Goal: Task Accomplishment & Management: Manage account settings

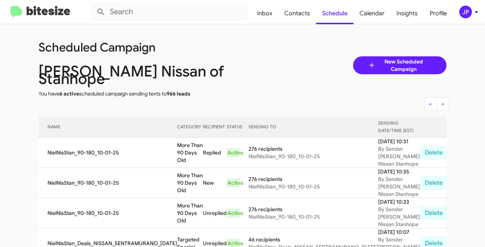
click at [54, 6] on img at bounding box center [40, 12] width 60 height 12
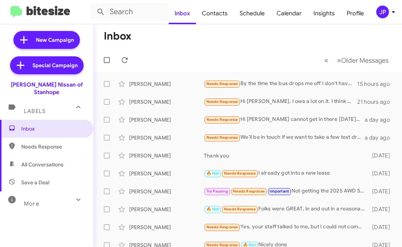
click at [387, 15] on div "JP" at bounding box center [382, 12] width 13 height 13
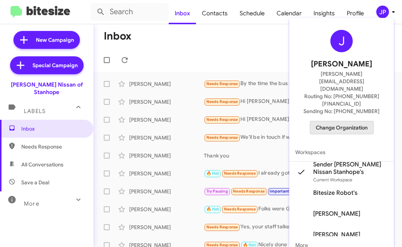
click at [346, 121] on span "Change Organization" at bounding box center [342, 127] width 52 height 13
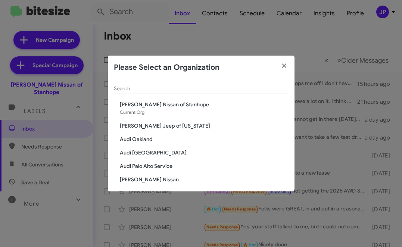
click at [194, 91] on input "Search" at bounding box center [201, 89] width 175 height 6
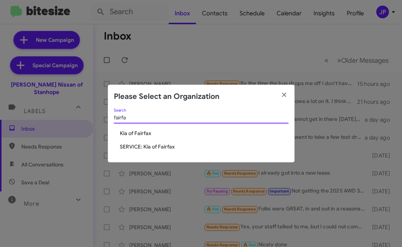
type input "fairfa"
click at [142, 149] on span "SERVICE: Kia of Fairfax" at bounding box center [204, 146] width 169 height 7
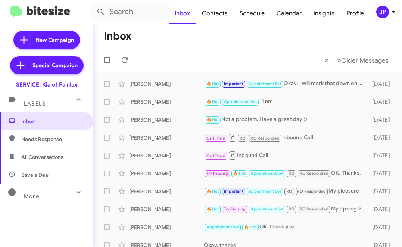
click at [377, 12] on div "JP" at bounding box center [382, 12] width 13 height 13
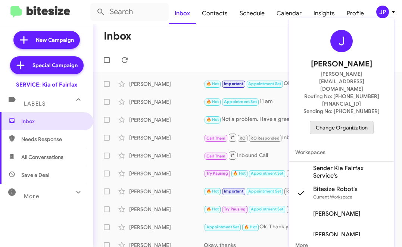
click at [331, 121] on span "Change Organization" at bounding box center [342, 127] width 52 height 13
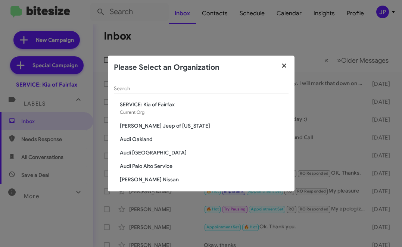
click at [283, 69] on icon "button" at bounding box center [284, 65] width 9 height 7
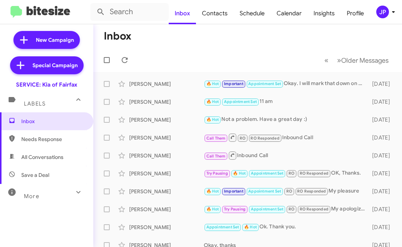
click at [385, 10] on div "JP" at bounding box center [382, 12] width 13 height 13
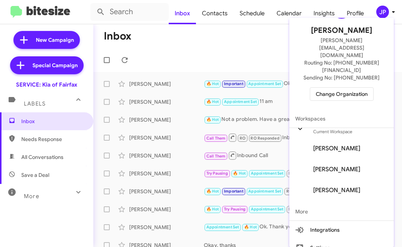
scroll to position [42, 0]
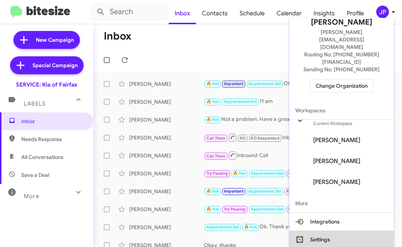
click at [332, 231] on button "Settings" at bounding box center [341, 240] width 105 height 18
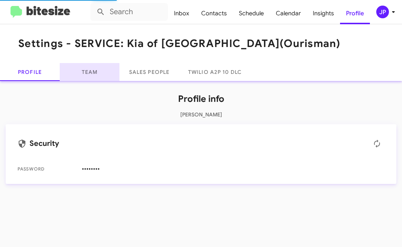
click at [105, 73] on link "Team" at bounding box center [90, 72] width 60 height 18
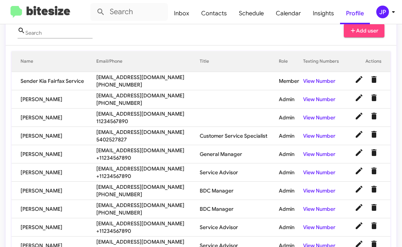
scroll to position [56, 0]
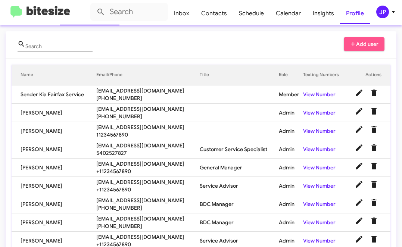
click at [368, 44] on span "Add user" at bounding box center [364, 43] width 29 height 13
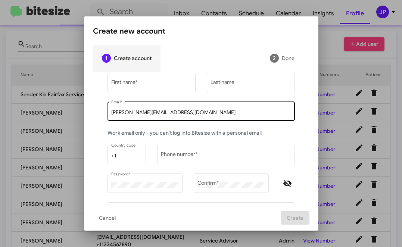
click at [195, 112] on input "[PERSON_NAME][EMAIL_ADDRESS][DOMAIN_NAME]" at bounding box center [201, 113] width 180 height 6
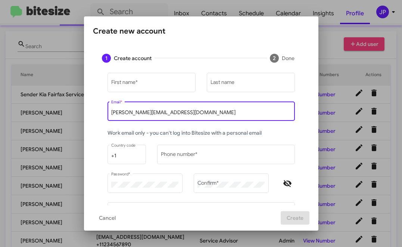
click at [195, 112] on input "[PERSON_NAME][EMAIL_ADDRESS][DOMAIN_NAME]" at bounding box center [201, 113] width 180 height 6
paste input "[EMAIL_ADDRESS][DOMAIN_NAME]"
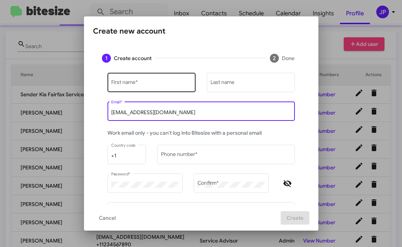
type input "[EMAIL_ADDRESS][DOMAIN_NAME]"
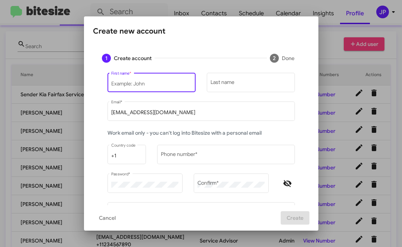
click at [172, 87] on input "First name *" at bounding box center [151, 84] width 80 height 6
type input "[PERSON_NAME]"
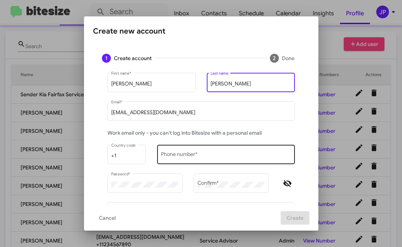
type input "[PERSON_NAME]"
click at [179, 150] on div "Phone number *" at bounding box center [226, 154] width 130 height 21
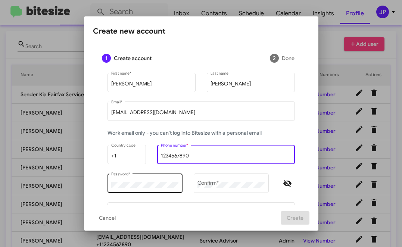
type input "1234567890"
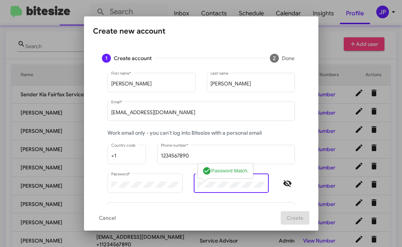
click at [290, 185] on icon "Hide password" at bounding box center [287, 183] width 8 height 7
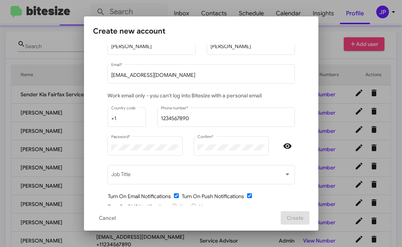
scroll to position [38, 0]
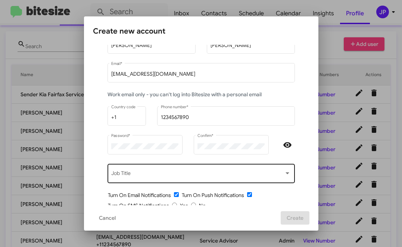
click at [287, 177] on div at bounding box center [287, 174] width 7 height 6
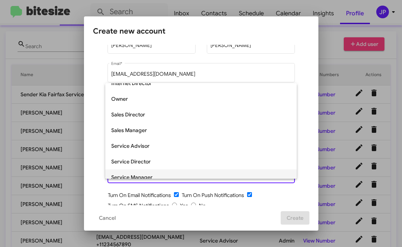
scroll to position [155, 0]
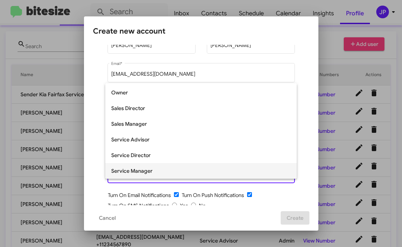
click at [269, 170] on span "Service Manager" at bounding box center [201, 171] width 180 height 16
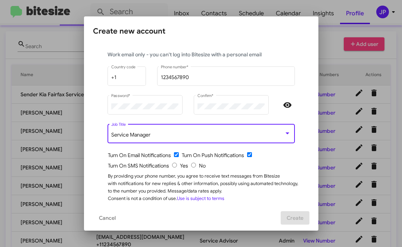
scroll to position [85, 0]
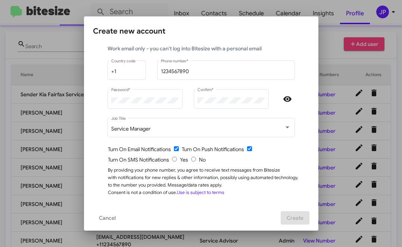
click at [195, 160] on input "radio" at bounding box center [193, 159] width 5 height 5
radio input "true"
click at [292, 219] on span "Create" at bounding box center [295, 217] width 17 height 13
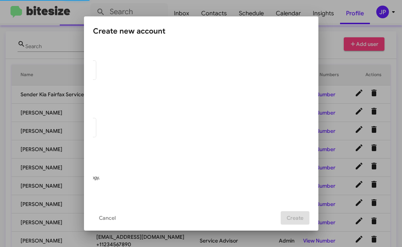
scroll to position [0, 0]
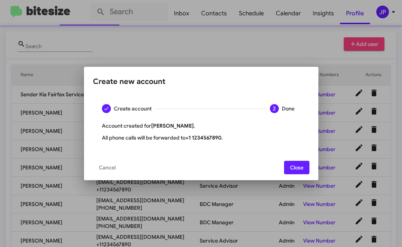
click at [297, 167] on span "Close" at bounding box center [296, 167] width 13 height 13
